Goal: Book appointment/travel/reservation

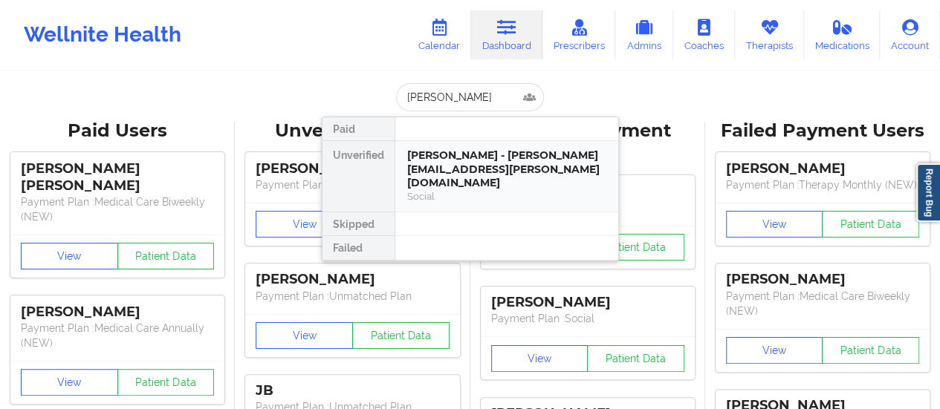
click at [504, 160] on div "[PERSON_NAME] - [PERSON_NAME][EMAIL_ADDRESS][PERSON_NAME][DOMAIN_NAME]" at bounding box center [506, 170] width 199 height 42
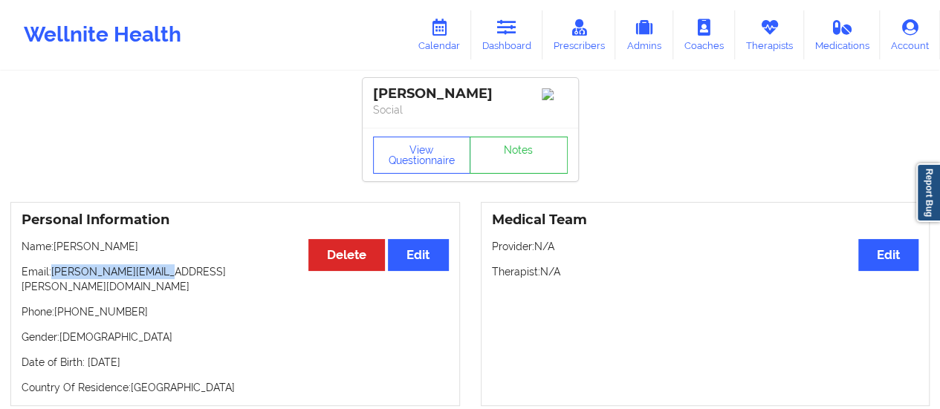
drag, startPoint x: 52, startPoint y: 274, endPoint x: 204, endPoint y: 283, distance: 151.8
click at [204, 283] on p "Email: [PERSON_NAME][EMAIL_ADDRESS][PERSON_NAME][DOMAIN_NAME]" at bounding box center [235, 279] width 427 height 30
copy p "[PERSON_NAME][EMAIL_ADDRESS][PERSON_NAME][DOMAIN_NAME]"
click at [441, 33] on icon at bounding box center [438, 27] width 19 height 16
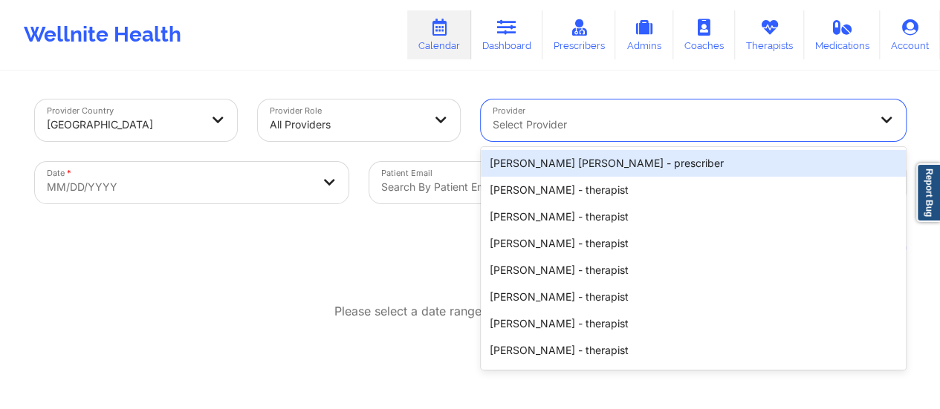
click at [557, 120] on div at bounding box center [681, 125] width 376 height 18
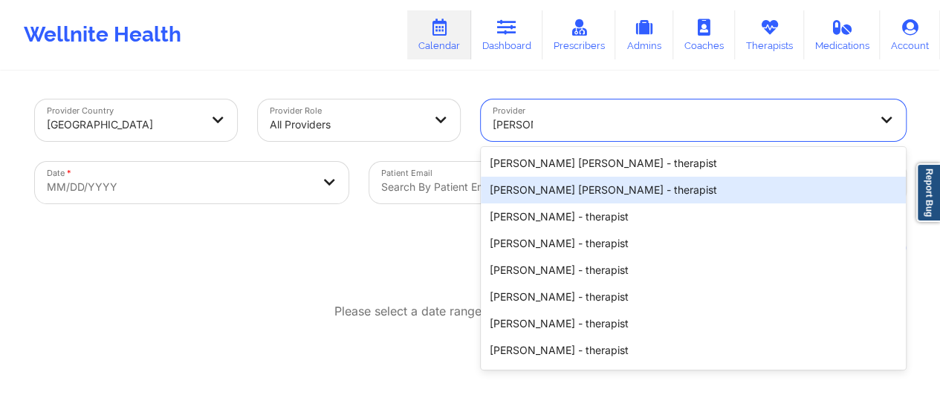
type input "[PERSON_NAME]"
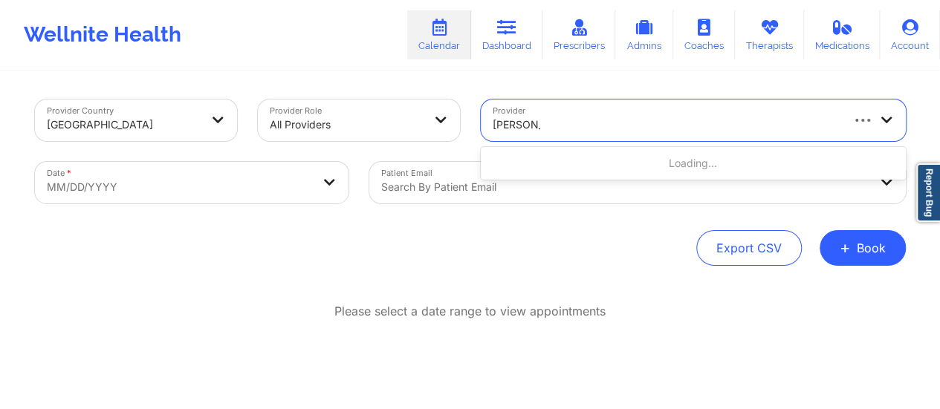
type input "[PERSON_NAME]"
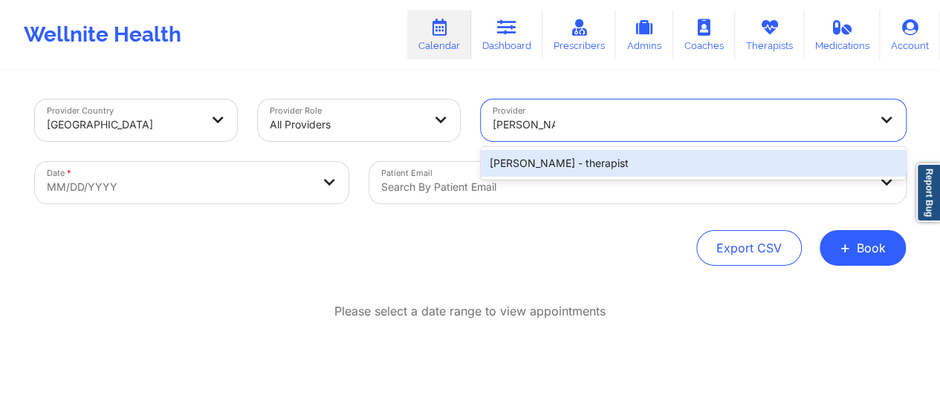
click at [643, 172] on div "[PERSON_NAME] - therapist" at bounding box center [693, 163] width 425 height 27
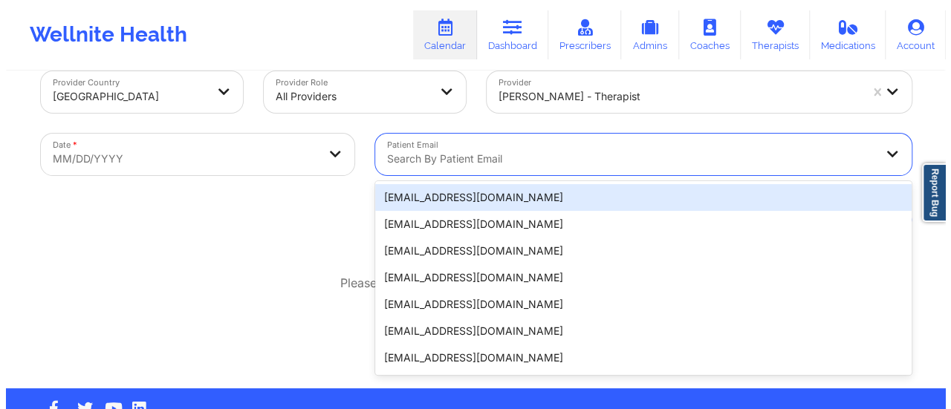
scroll to position [29, 0]
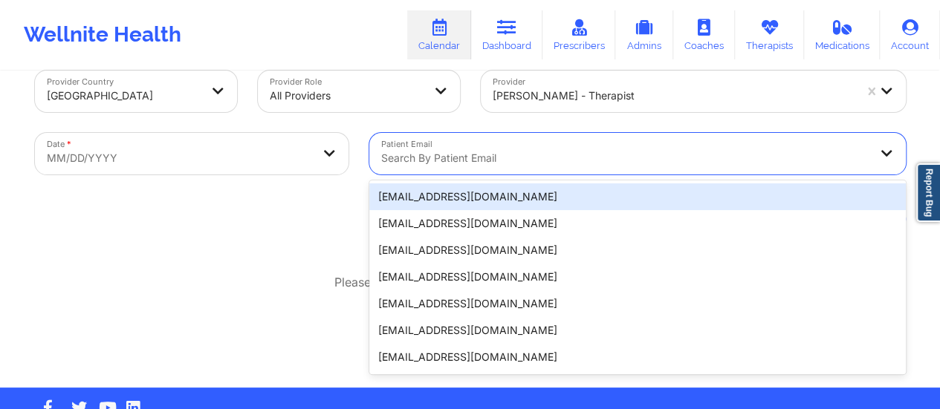
click at [493, 175] on div "20 results available. Use Up and Down to choose options, press Enter to select …" at bounding box center [637, 154] width 536 height 42
paste input "[PERSON_NAME][EMAIL_ADDRESS][PERSON_NAME][DOMAIN_NAME]"
type input "[PERSON_NAME][EMAIL_ADDRESS][PERSON_NAME][DOMAIN_NAME]"
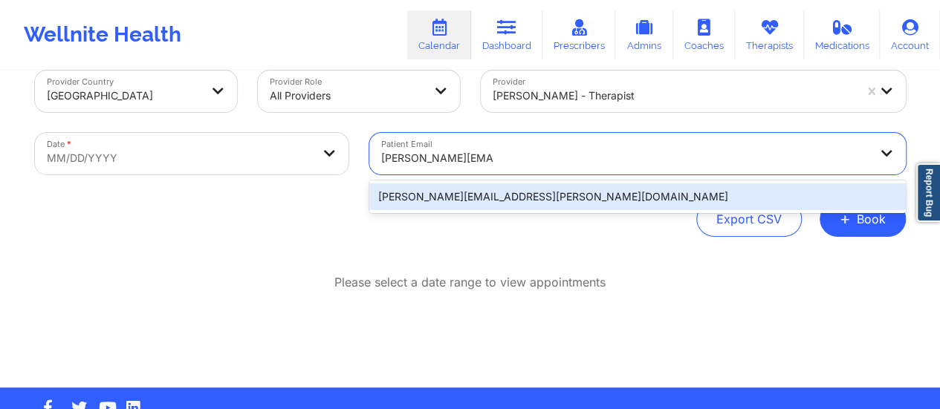
click at [456, 192] on div "[PERSON_NAME][EMAIL_ADDRESS][PERSON_NAME][DOMAIN_NAME]" at bounding box center [637, 197] width 536 height 27
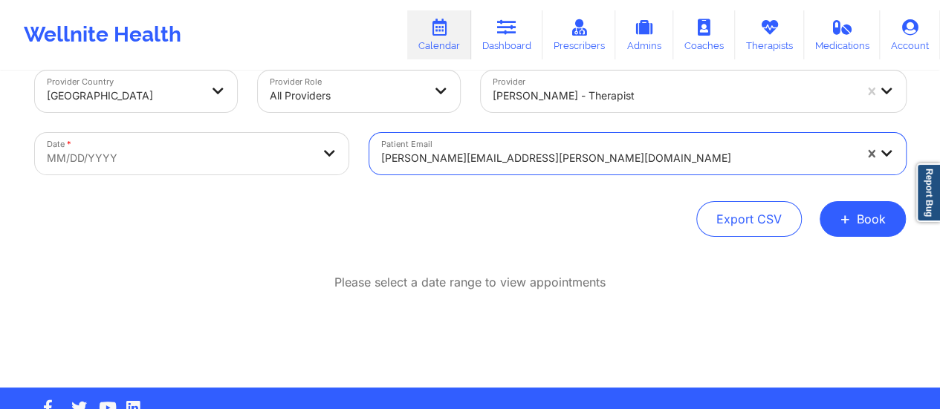
select select "2025-8"
select select "2025-9"
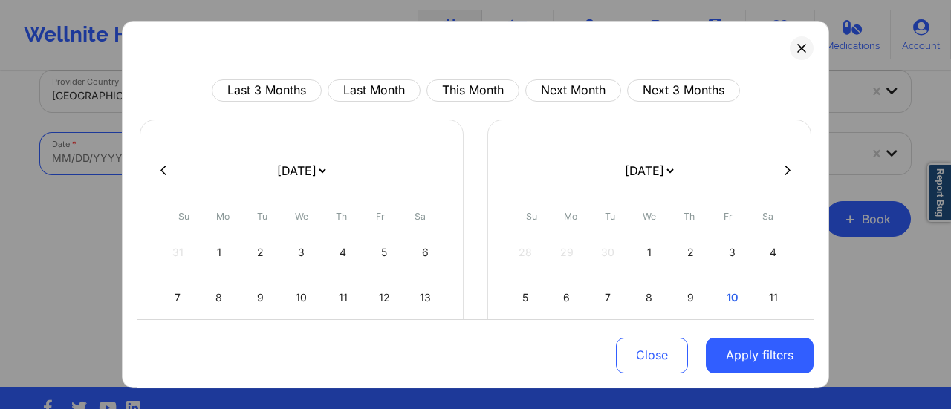
drag, startPoint x: 310, startPoint y: 159, endPoint x: 291, endPoint y: 186, distance: 33.2
click at [291, 186] on body "Wellnite Health Calendar Dashboard Prescribers Admins Coaches Therapists Medica…" at bounding box center [475, 175] width 951 height 409
click at [290, 169] on select "[DATE] [DATE] [DATE] [DATE] [DATE] [DATE] [DATE] [DATE] [DATE] [DATE] [DATE] [D…" at bounding box center [301, 171] width 54 height 42
select select "2025-9"
select select "2025-10"
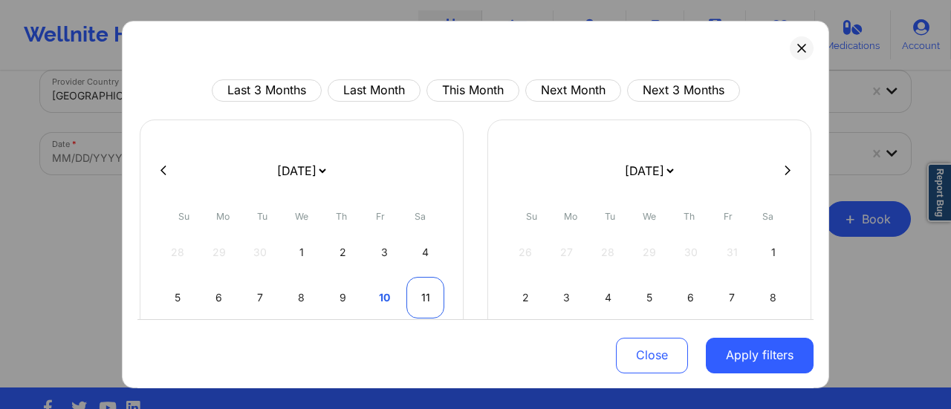
click at [430, 290] on div "11" at bounding box center [425, 298] width 38 height 42
select select "2025-9"
select select "2025-10"
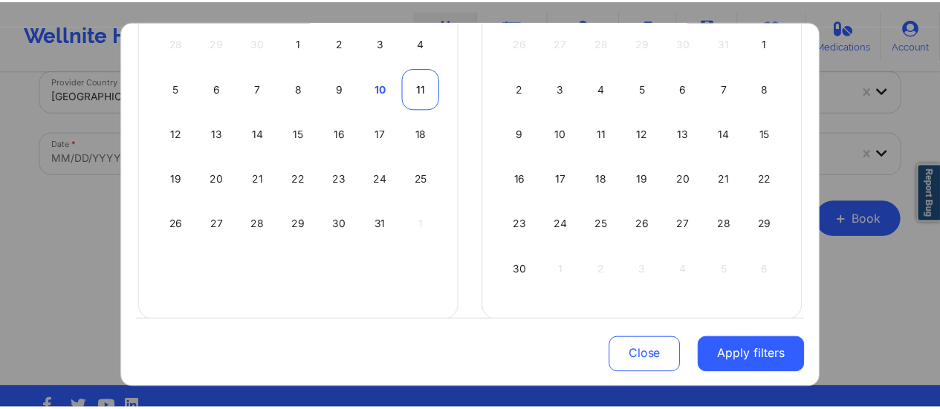
scroll to position [224, 0]
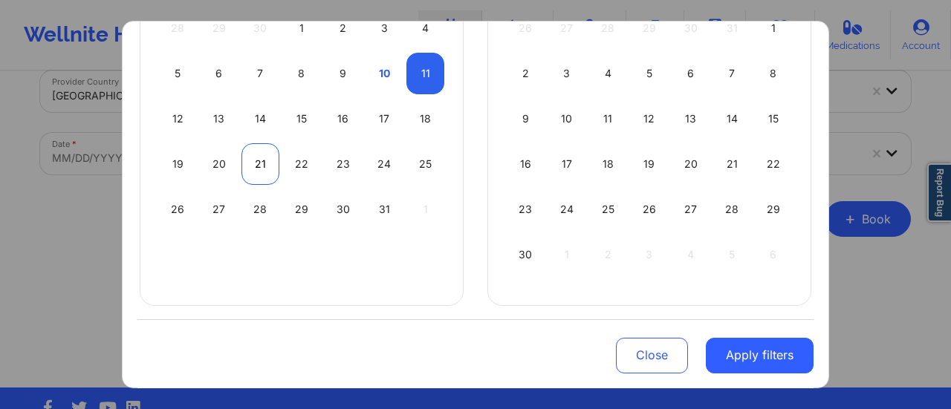
select select "2025-9"
select select "2025-10"
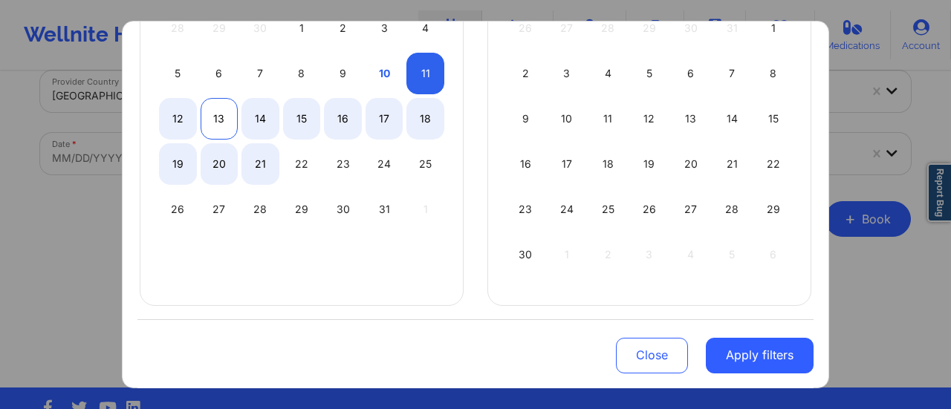
select select "2025-9"
select select "2025-10"
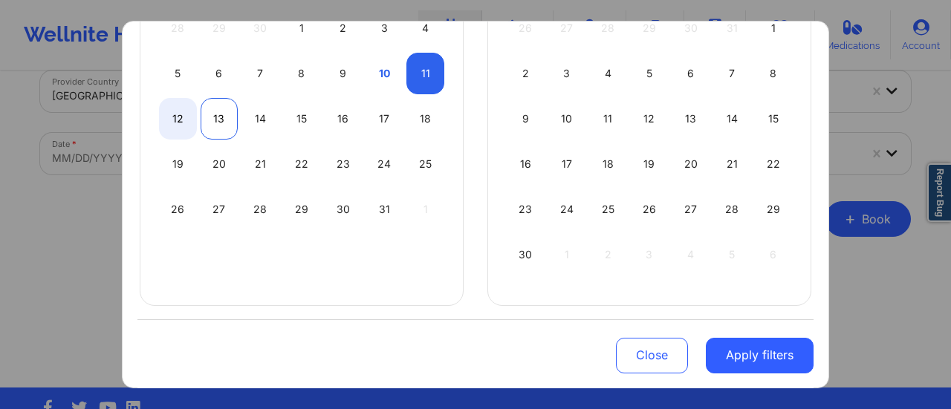
click at [208, 117] on div "13" at bounding box center [220, 119] width 38 height 42
select select "2025-9"
select select "2025-10"
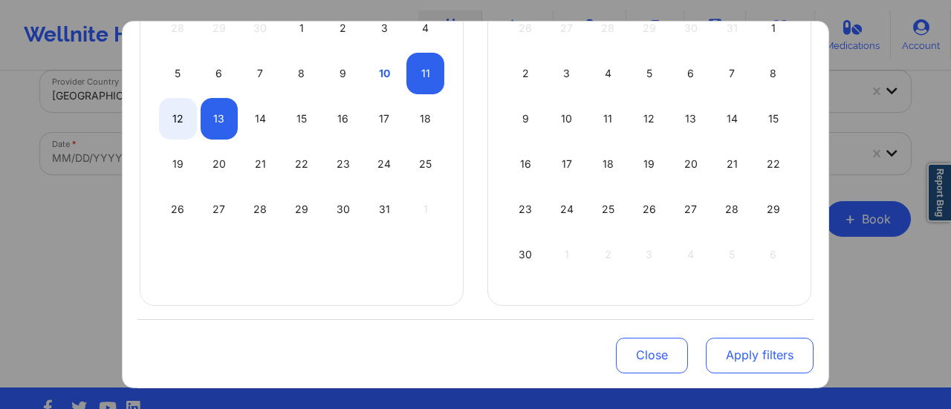
click at [736, 360] on button "Apply filters" at bounding box center [760, 355] width 108 height 36
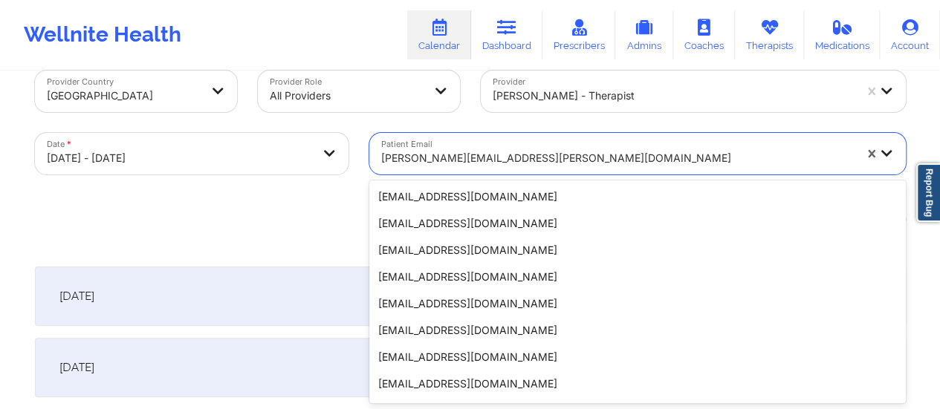
scroll to position [318, 0]
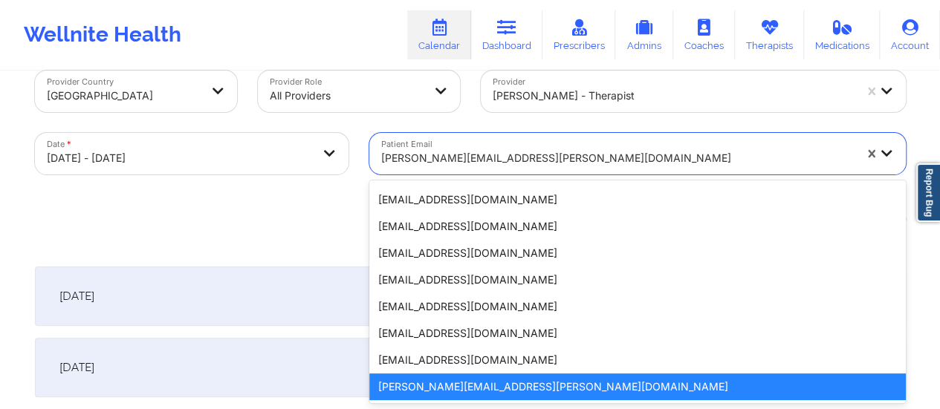
click at [486, 170] on div "[PERSON_NAME][EMAIL_ADDRESS][PERSON_NAME][DOMAIN_NAME]" at bounding box center [617, 158] width 473 height 33
paste input "[PERSON_NAME][EMAIL_ADDRESS][PERSON_NAME][DOMAIN_NAME]"
type input "[PERSON_NAME][EMAIL_ADDRESS][PERSON_NAME][DOMAIN_NAME]"
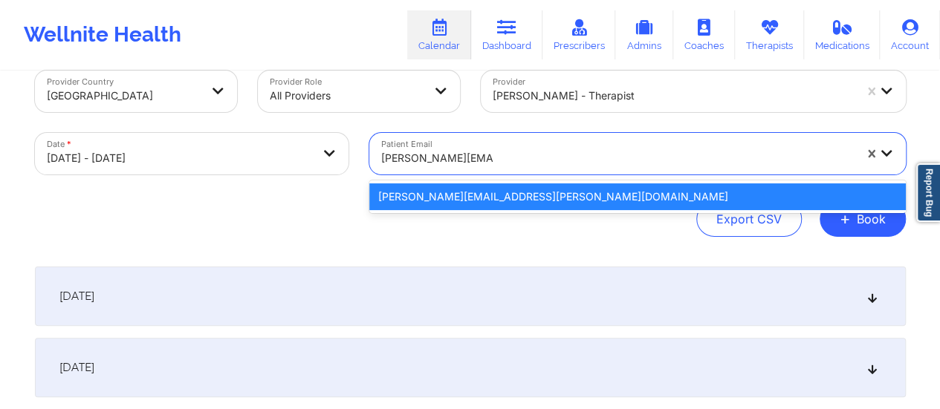
click at [483, 204] on div "[PERSON_NAME][EMAIL_ADDRESS][PERSON_NAME][DOMAIN_NAME]" at bounding box center [637, 197] width 536 height 27
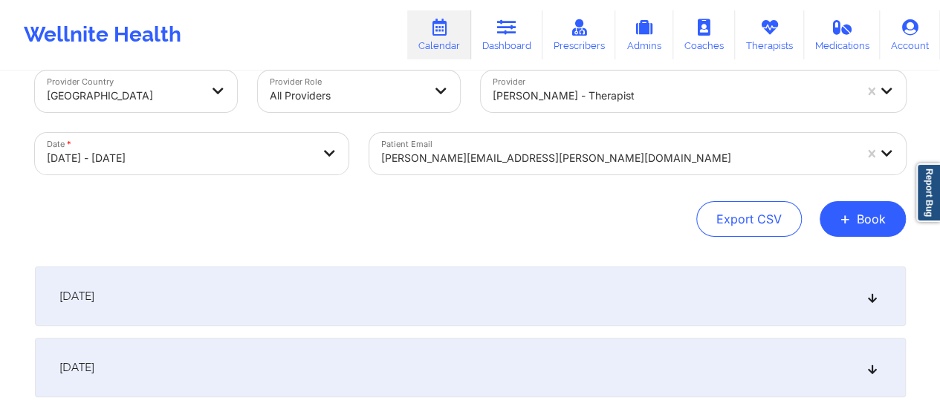
click at [302, 285] on div "[DATE]" at bounding box center [470, 296] width 871 height 59
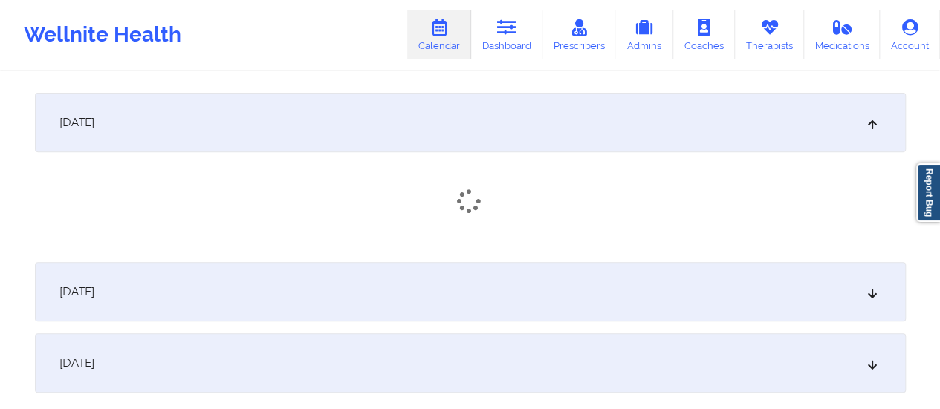
scroll to position [205, 0]
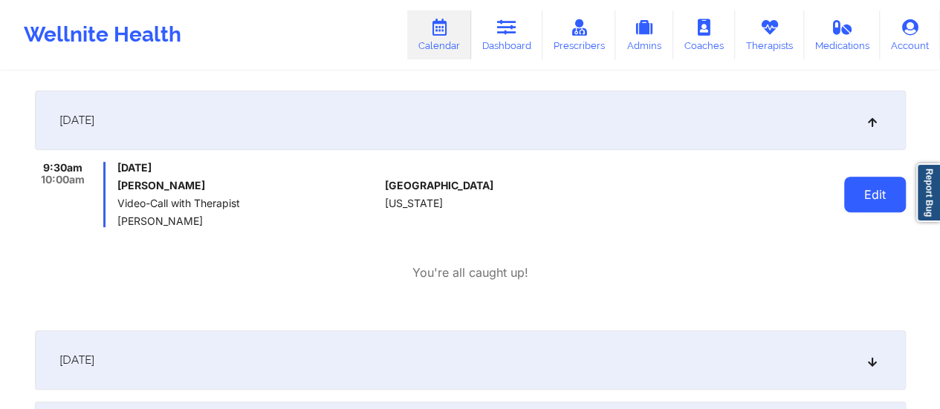
click at [885, 192] on button "Edit" at bounding box center [875, 195] width 62 height 36
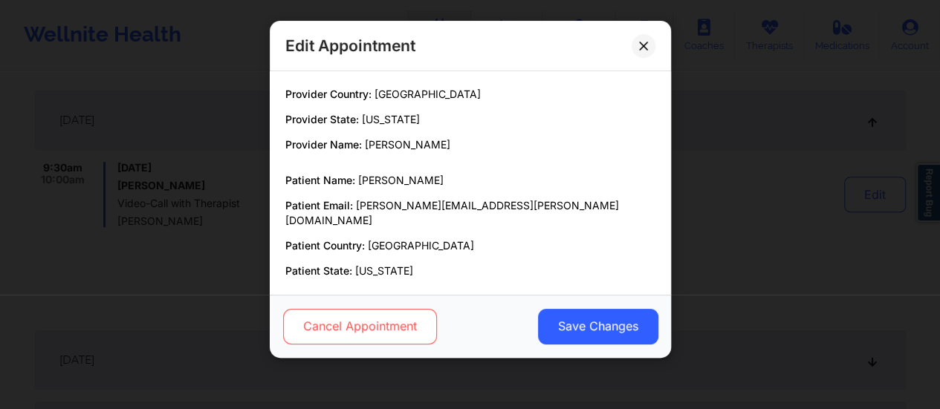
click at [427, 323] on button "Cancel Appointment" at bounding box center [359, 327] width 154 height 36
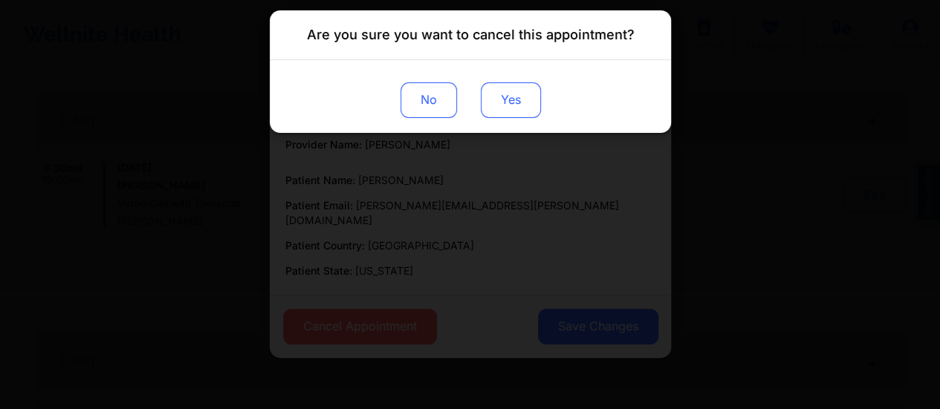
click at [502, 107] on button "Yes" at bounding box center [510, 100] width 60 height 36
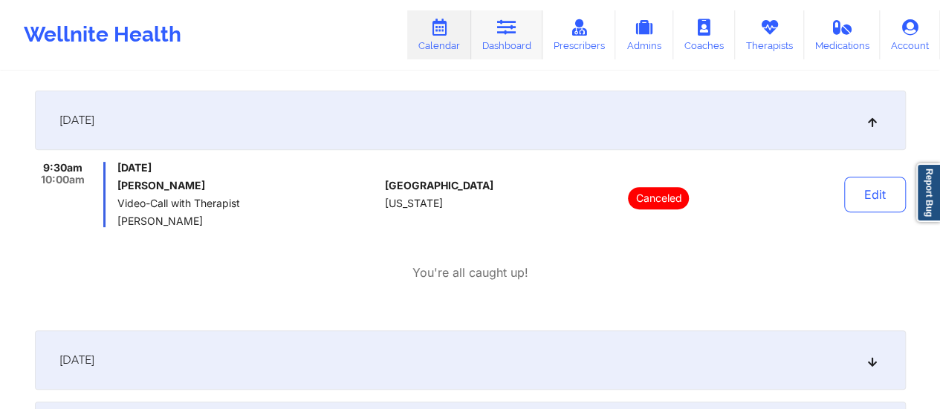
click at [507, 43] on link "Dashboard" at bounding box center [506, 34] width 71 height 49
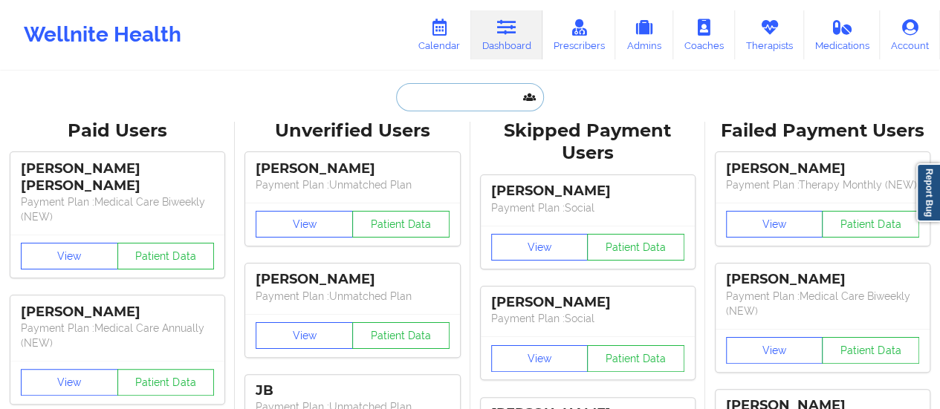
click at [453, 105] on input "text" at bounding box center [469, 97] width 147 height 28
paste input "[PERSON_NAME]"
type input "[PERSON_NAME]"
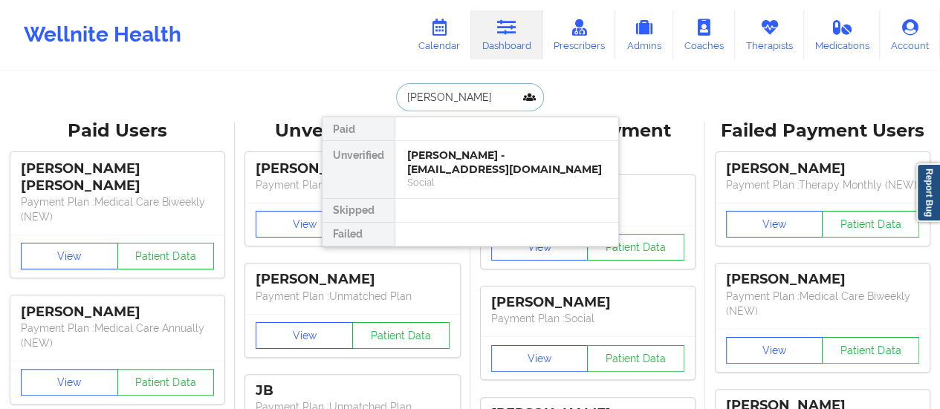
click at [444, 161] on div "[PERSON_NAME] - [EMAIL_ADDRESS][DOMAIN_NAME]" at bounding box center [506, 162] width 199 height 27
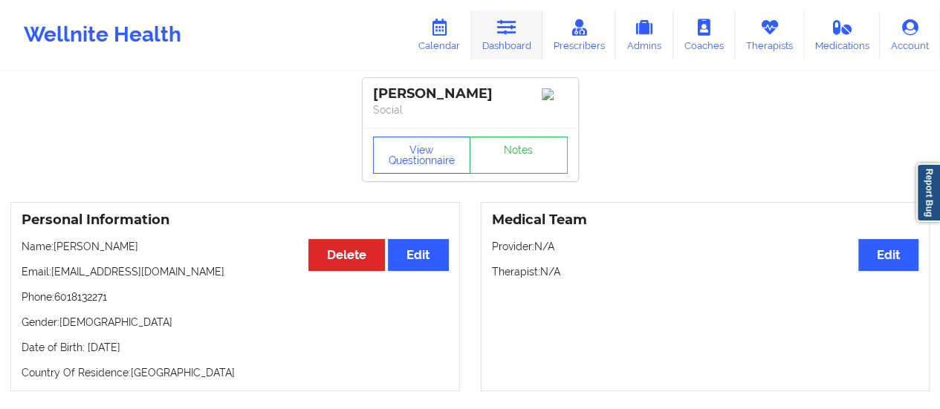
click at [505, 33] on icon at bounding box center [506, 27] width 19 height 16
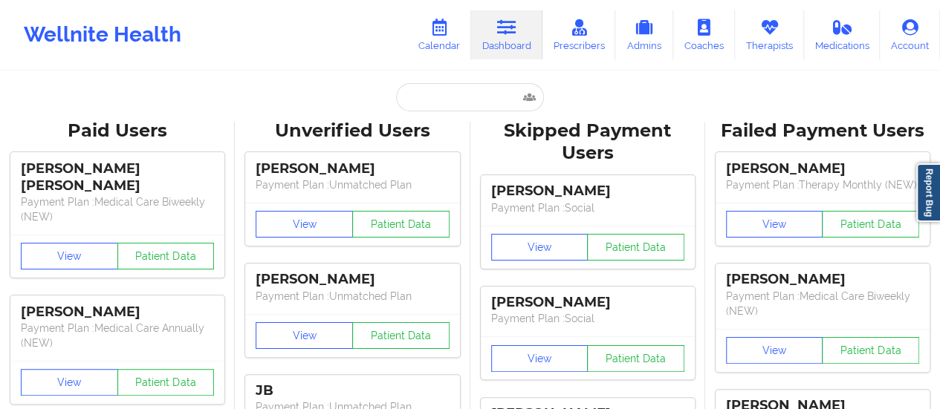
click at [461, 106] on input "text" at bounding box center [469, 97] width 147 height 28
paste input "[PERSON_NAME]"
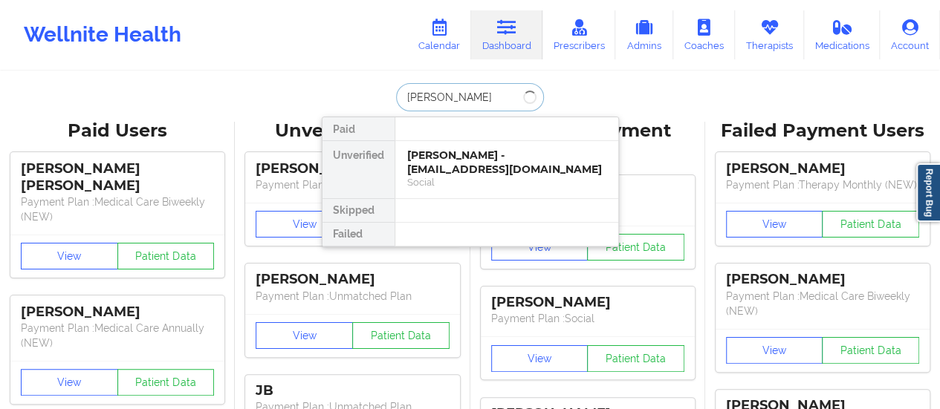
click at [422, 103] on input "[PERSON_NAME]" at bounding box center [469, 97] width 147 height 28
type input "[PERSON_NAME]"
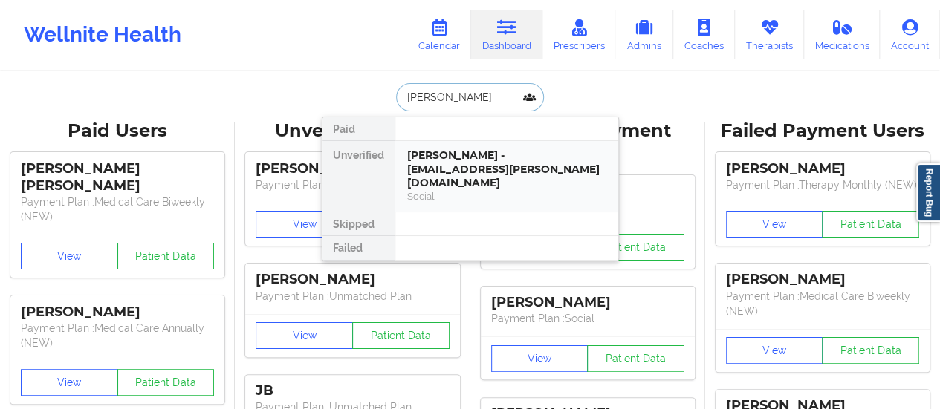
click at [474, 152] on div "[PERSON_NAME] - [EMAIL_ADDRESS][PERSON_NAME][DOMAIN_NAME]" at bounding box center [506, 170] width 199 height 42
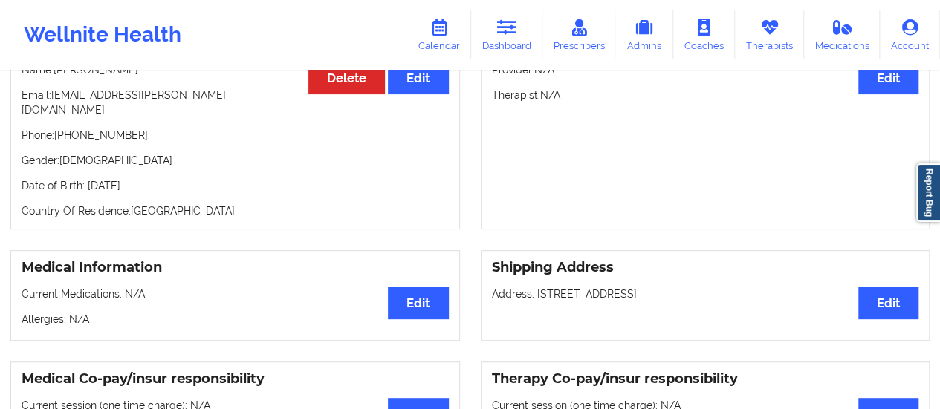
scroll to position [16, 0]
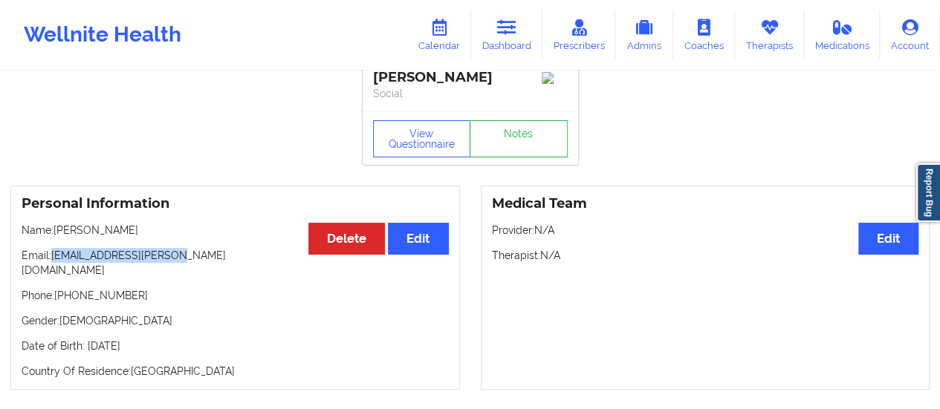
drag, startPoint x: 173, startPoint y: 255, endPoint x: 51, endPoint y: 261, distance: 122.0
click at [51, 261] on p "Email: [EMAIL_ADDRESS][PERSON_NAME][DOMAIN_NAME]" at bounding box center [235, 263] width 427 height 30
copy p "[EMAIL_ADDRESS][PERSON_NAME][DOMAIN_NAME]"
click at [449, 27] on icon at bounding box center [438, 27] width 19 height 16
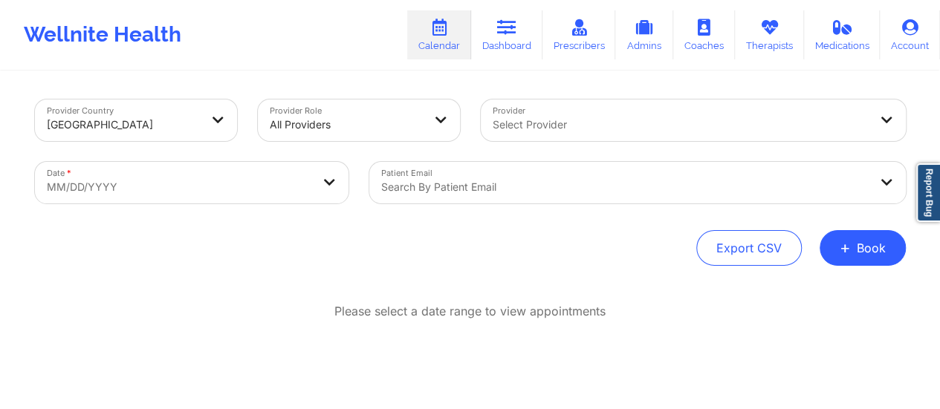
click at [539, 129] on div at bounding box center [681, 125] width 376 height 18
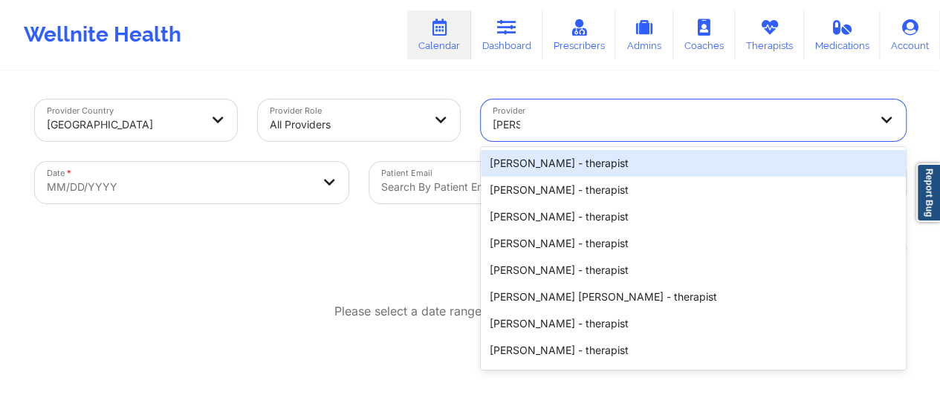
type input "[PERSON_NAME]"
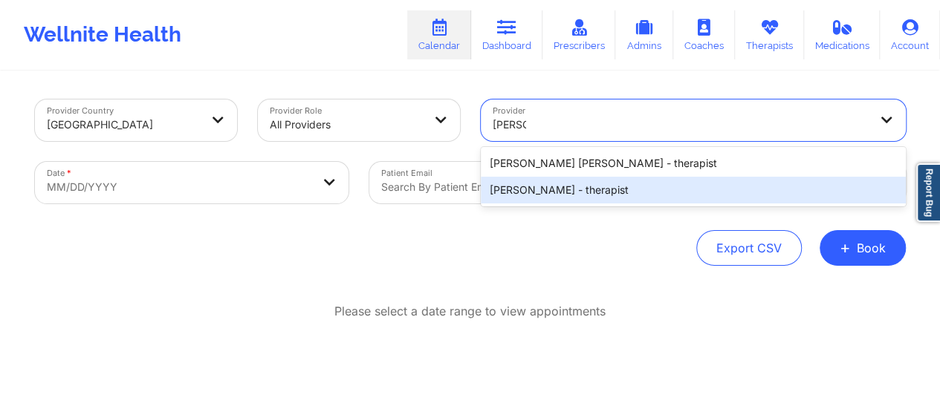
click at [573, 185] on div "[PERSON_NAME] - therapist" at bounding box center [693, 190] width 425 height 27
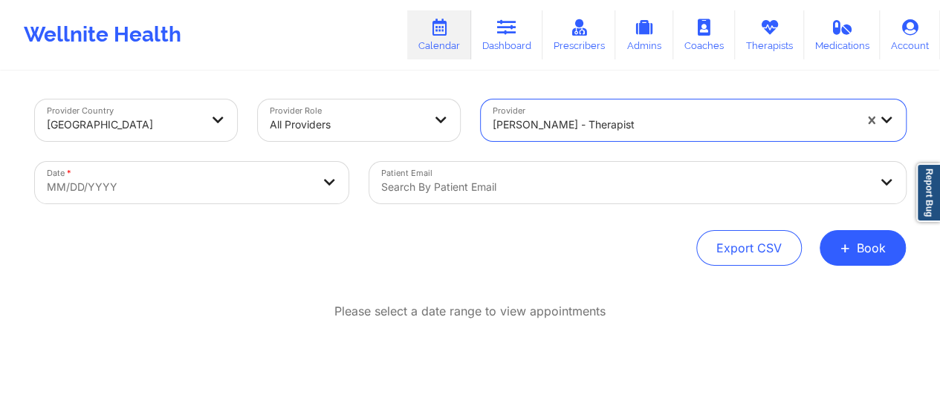
select select "2025-8"
select select "2025-9"
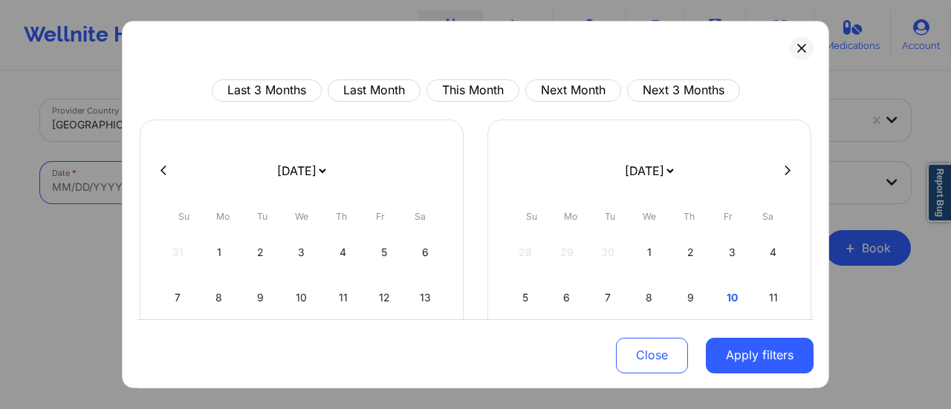
click at [269, 192] on body "Wellnite Health Calendar Dashboard Prescribers Admins Coaches Therapists Medica…" at bounding box center [475, 204] width 951 height 409
drag, startPoint x: 294, startPoint y: 163, endPoint x: 279, endPoint y: 110, distance: 55.5
click at [279, 110] on div "Last 3 Months Last Month This Month Next Month Next 3 Months [DATE] [DATE] [DAT…" at bounding box center [475, 325] width 676 height 493
select select "2025-10"
select select "2025-11"
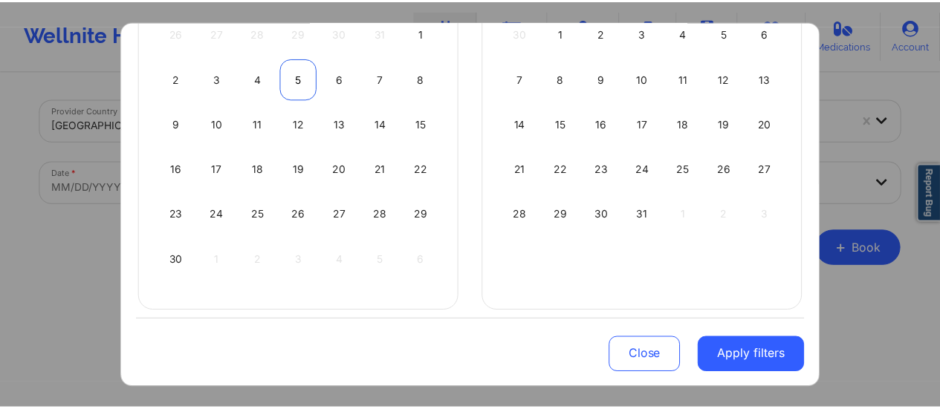
scroll to position [221, 0]
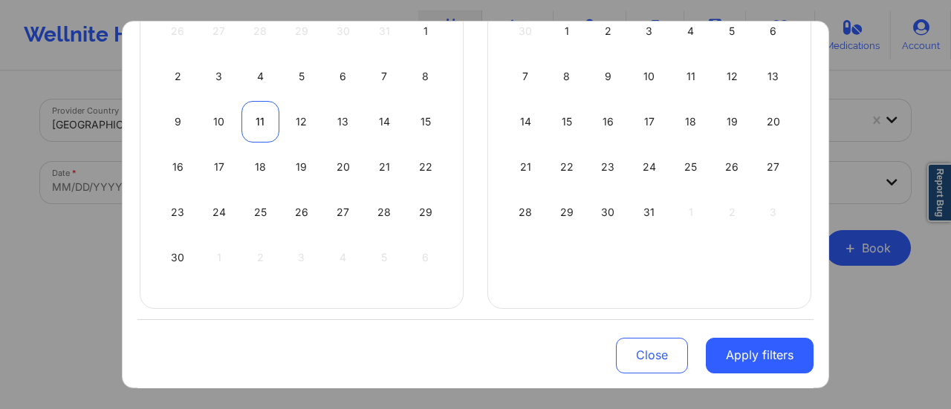
click at [250, 111] on div "11" at bounding box center [260, 122] width 38 height 42
select select "2025-10"
select select "2025-11"
select select "2025-10"
select select "2025-11"
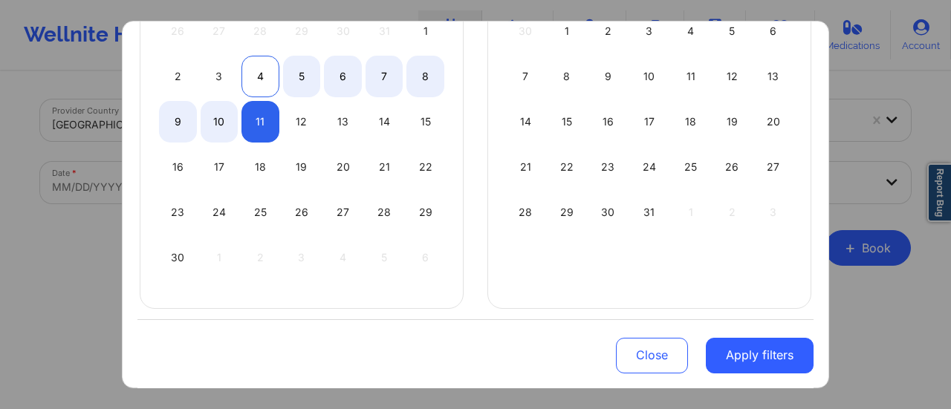
click at [252, 84] on div "4" at bounding box center [260, 77] width 38 height 42
select select "2025-10"
select select "2025-11"
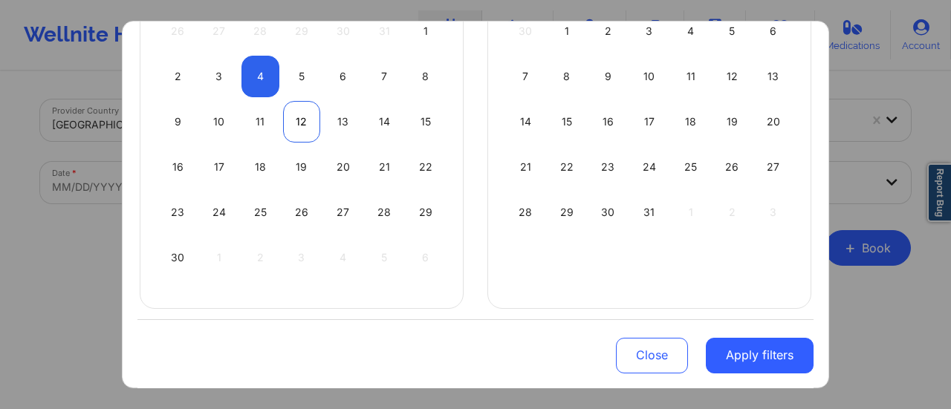
select select "2025-10"
select select "2025-11"
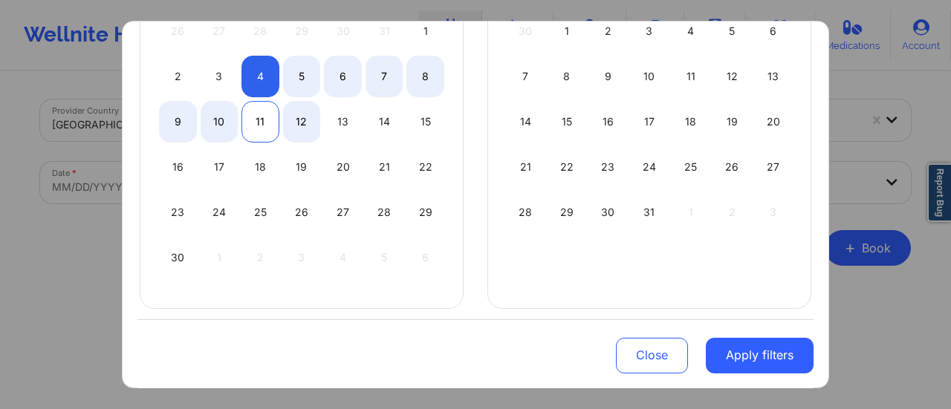
select select "2025-10"
select select "2025-11"
click at [251, 107] on div "11" at bounding box center [260, 122] width 38 height 42
select select "2025-10"
select select "2025-11"
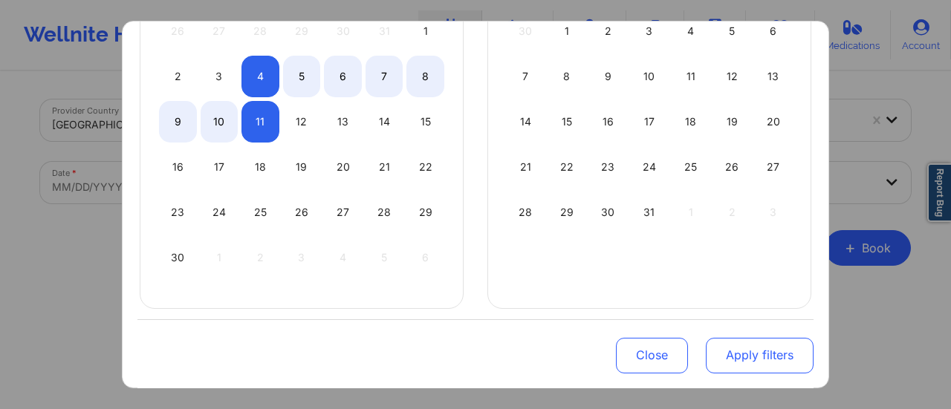
click at [715, 345] on button "Apply filters" at bounding box center [760, 355] width 108 height 36
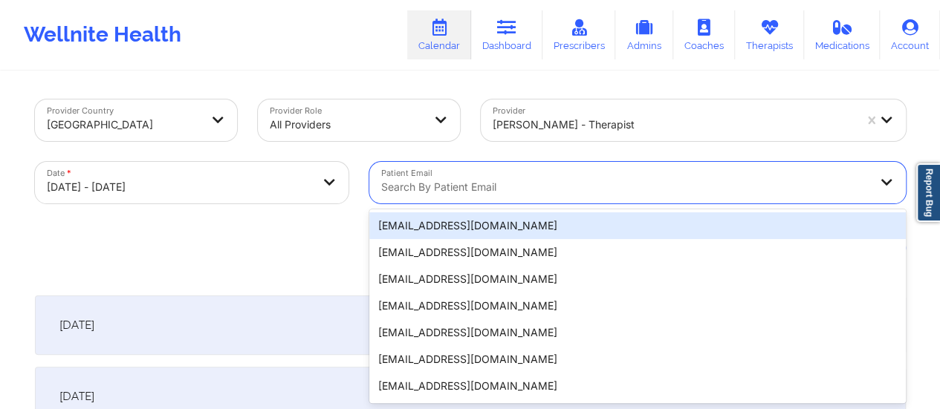
scroll to position [29, 0]
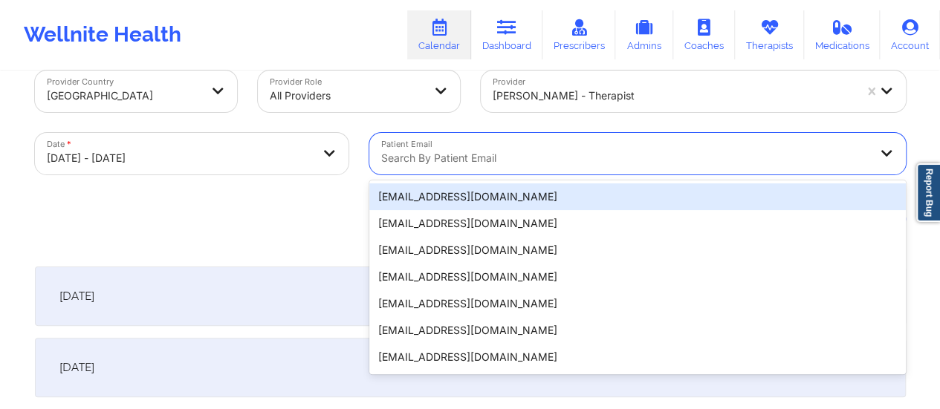
click at [618, 175] on div "20 results available. Use Up and Down to choose options, press Enter to select …" at bounding box center [637, 154] width 536 height 42
paste input "[EMAIL_ADDRESS][PERSON_NAME][DOMAIN_NAME]"
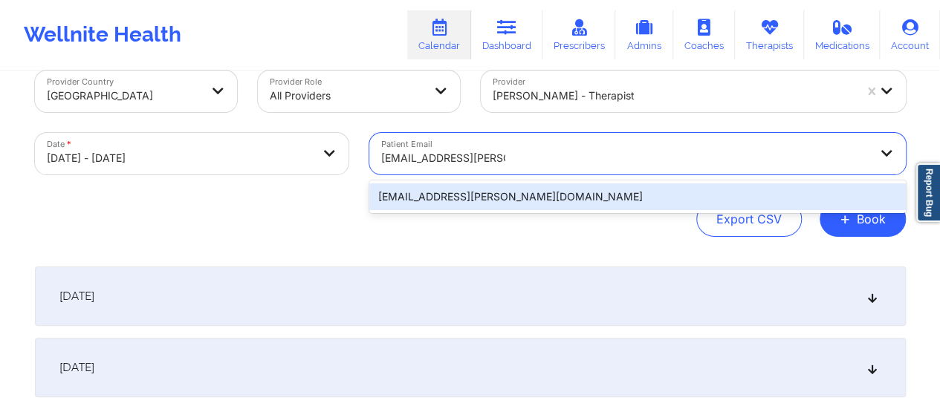
type input "[EMAIL_ADDRESS][PERSON_NAME][DOMAIN_NAME]"
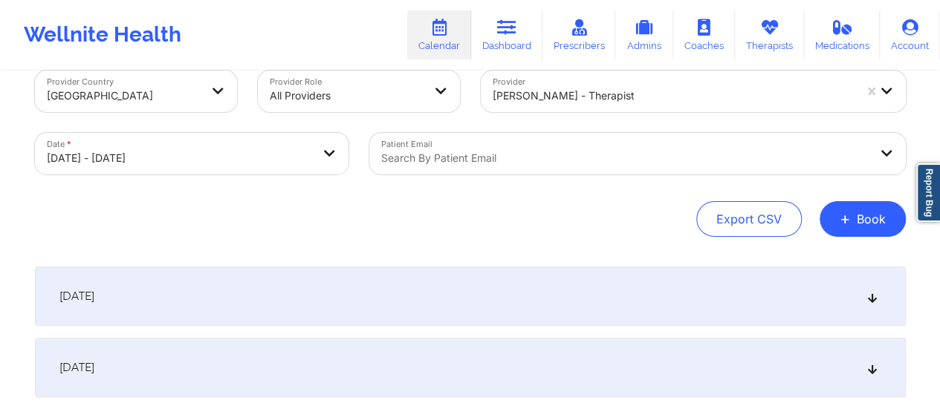
drag, startPoint x: 523, startPoint y: 214, endPoint x: 520, endPoint y: 204, distance: 10.1
click at [520, 204] on div "Export CSV + Book" at bounding box center [470, 219] width 871 height 36
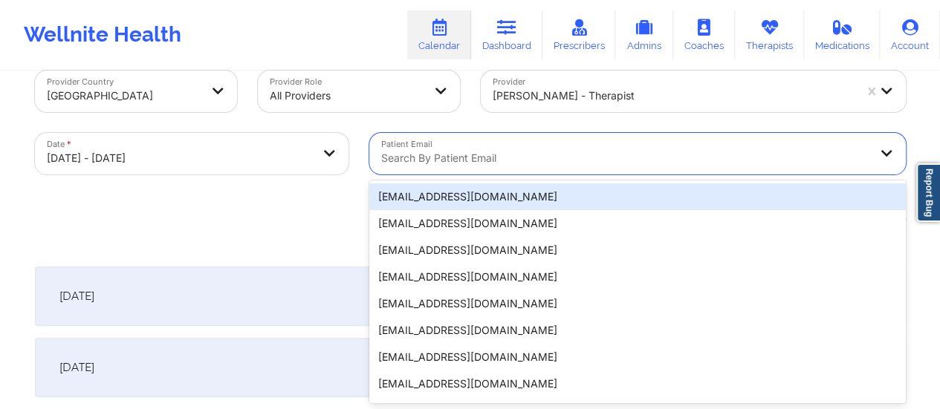
click at [510, 169] on div "Search by patient email" at bounding box center [619, 154] width 501 height 42
paste input "[EMAIL_ADDRESS][PERSON_NAME][DOMAIN_NAME]"
type input "[EMAIL_ADDRESS][PERSON_NAME][DOMAIN_NAME]"
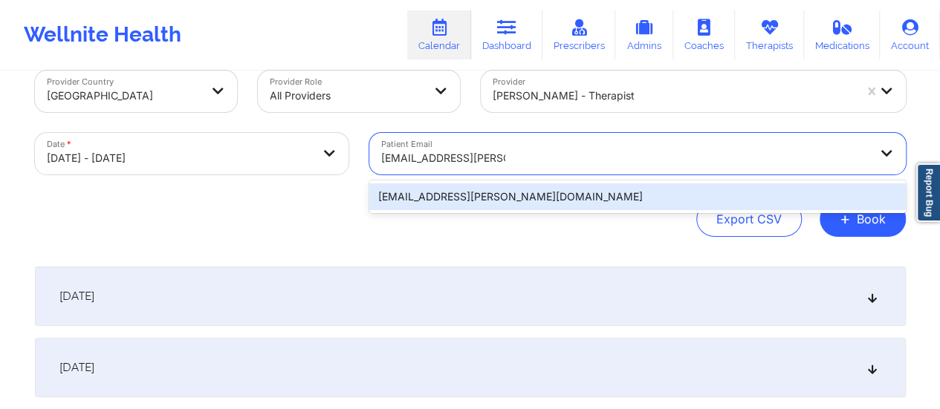
click at [477, 196] on div "[EMAIL_ADDRESS][PERSON_NAME][DOMAIN_NAME]" at bounding box center [637, 197] width 536 height 27
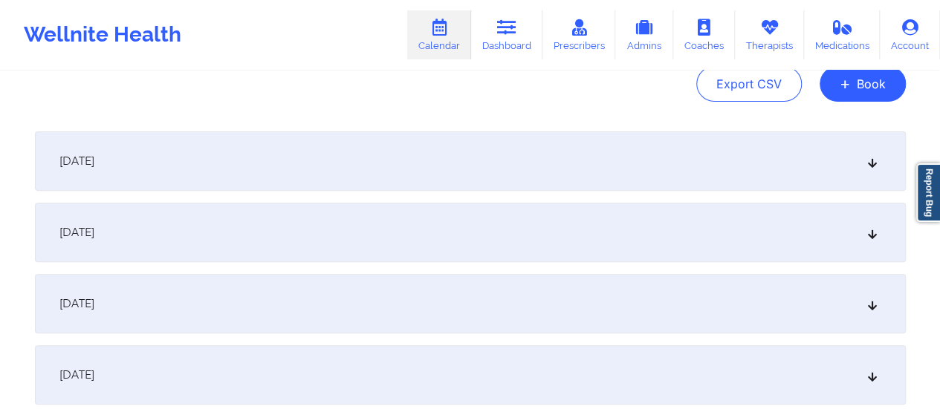
scroll to position [173, 0]
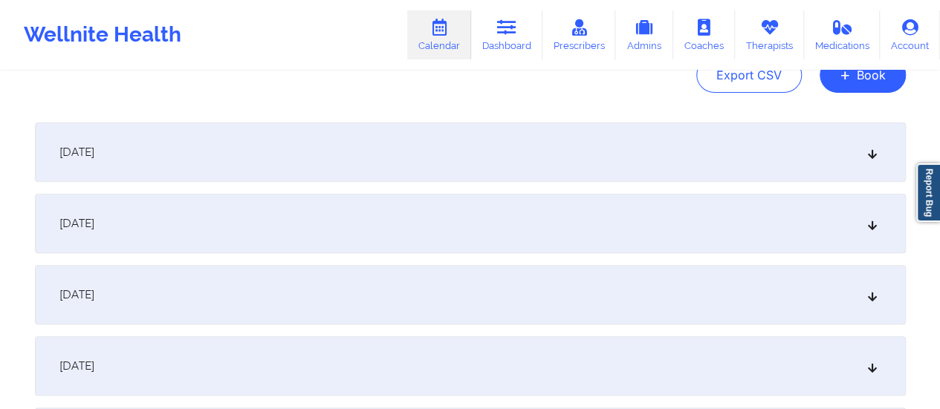
click at [341, 155] on div "[DATE]" at bounding box center [470, 152] width 871 height 59
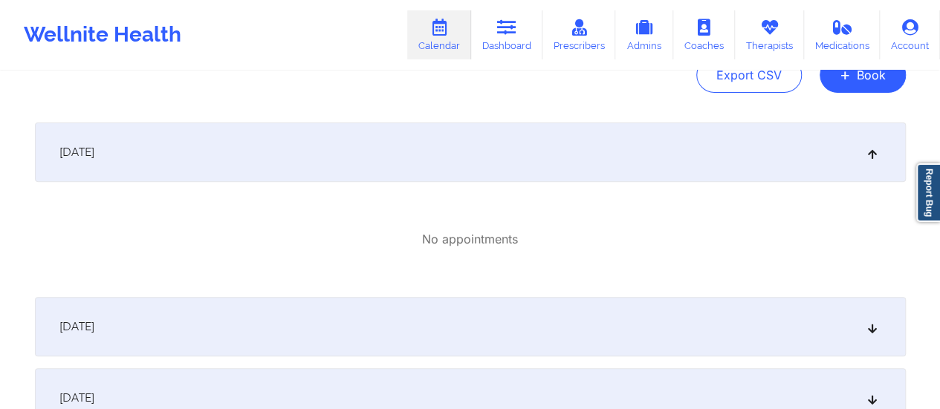
click at [281, 134] on div "[DATE]" at bounding box center [470, 152] width 871 height 59
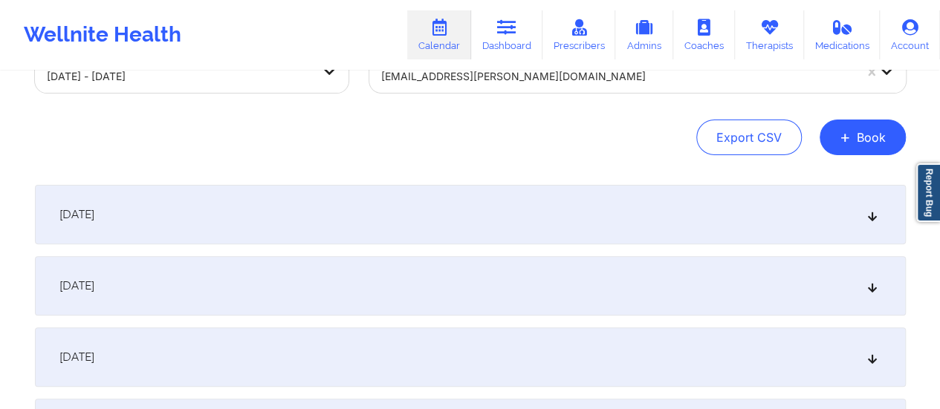
scroll to position [109, 0]
click at [354, 202] on div "[DATE]" at bounding box center [470, 215] width 871 height 59
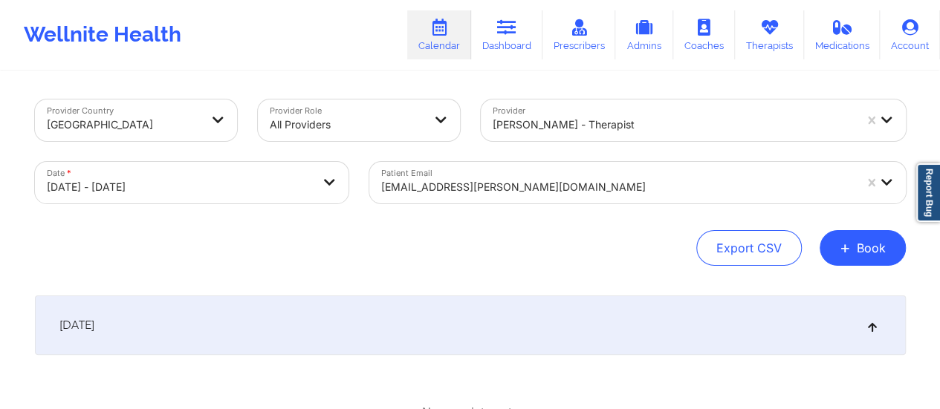
scroll to position [29, 0]
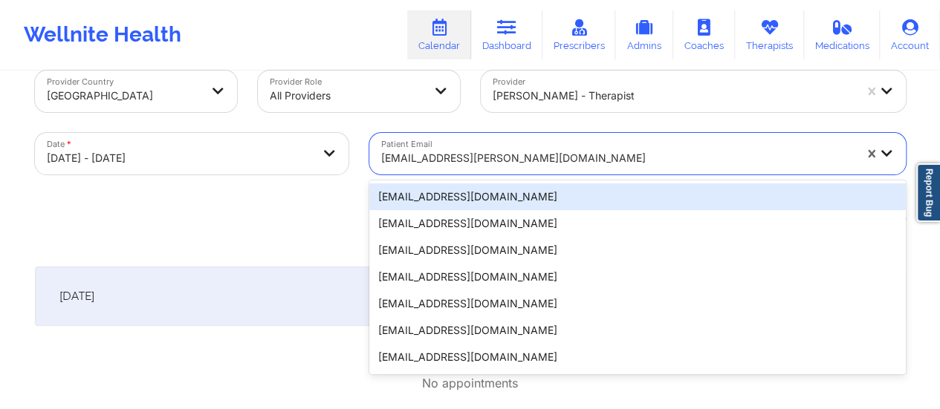
click at [439, 175] on div "20 results available. Use Up and Down to choose options, press Enter to select …" at bounding box center [637, 154] width 536 height 42
paste input "[EMAIL_ADDRESS][PERSON_NAME][DOMAIN_NAME]"
type input "[EMAIL_ADDRESS][PERSON_NAME][DOMAIN_NAME]"
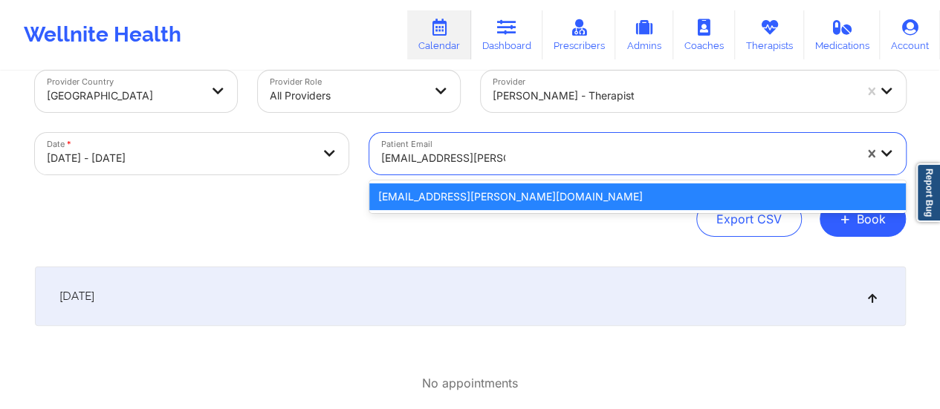
click at [493, 186] on div "[EMAIL_ADDRESS][PERSON_NAME][DOMAIN_NAME]" at bounding box center [637, 197] width 536 height 27
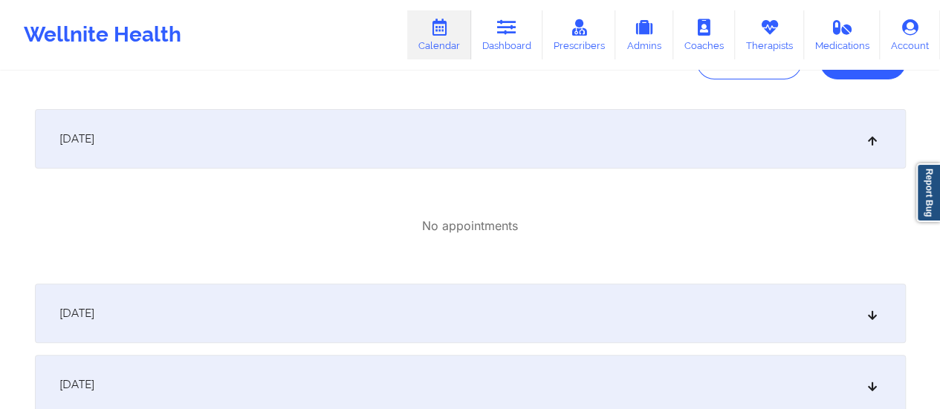
scroll to position [188, 0]
click at [461, 123] on div "[DATE]" at bounding box center [470, 137] width 871 height 59
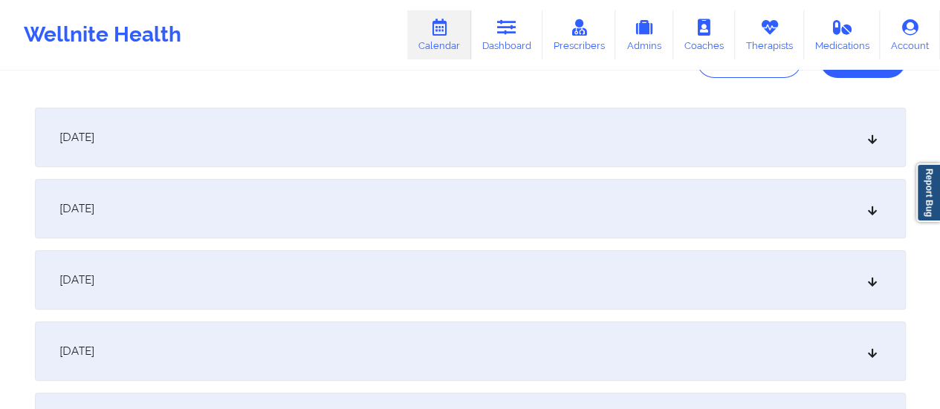
click at [461, 123] on div "[DATE]" at bounding box center [470, 137] width 871 height 59
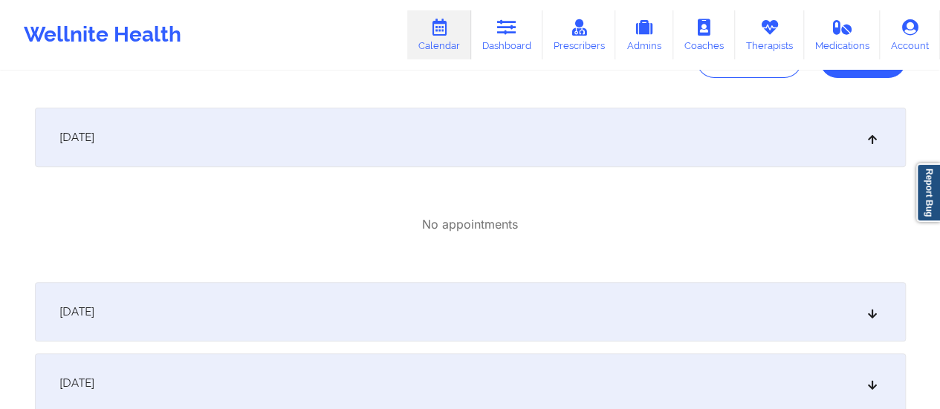
click at [386, 292] on div "[DATE]" at bounding box center [470, 311] width 871 height 59
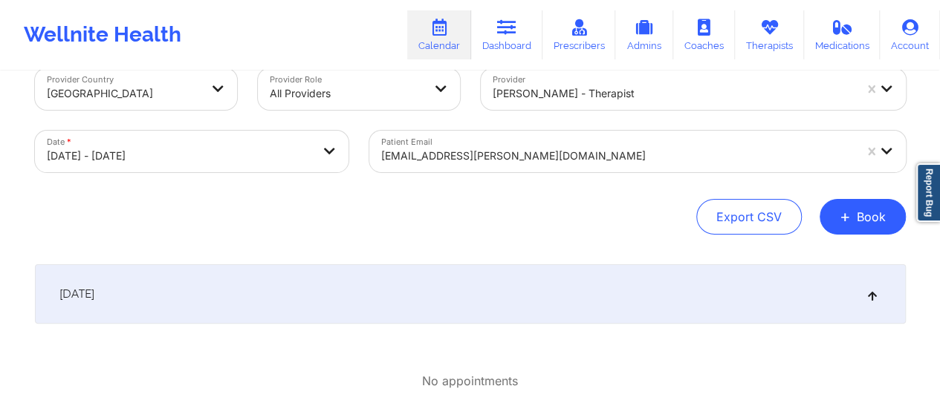
scroll to position [0, 0]
